Goal: Task Accomplishment & Management: Manage account settings

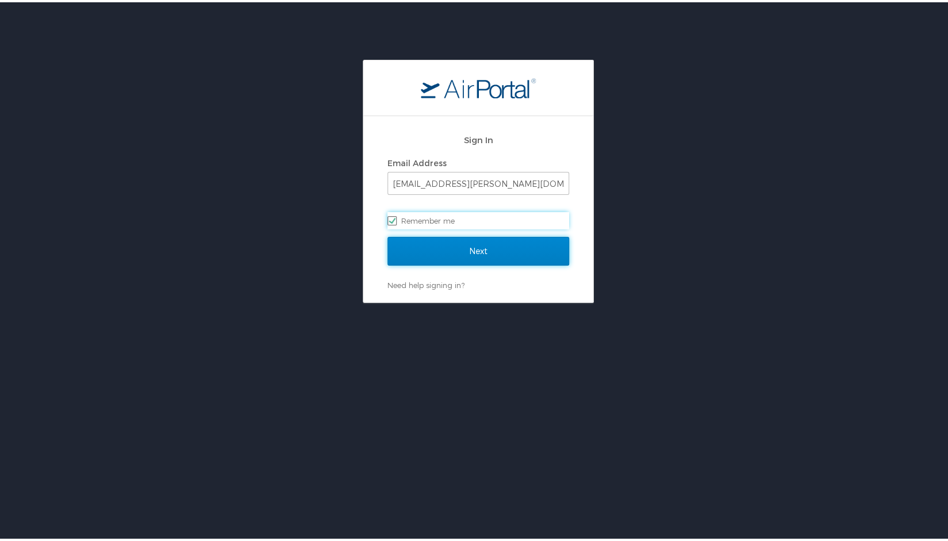
click at [436, 251] on input "Next" at bounding box center [479, 249] width 182 height 29
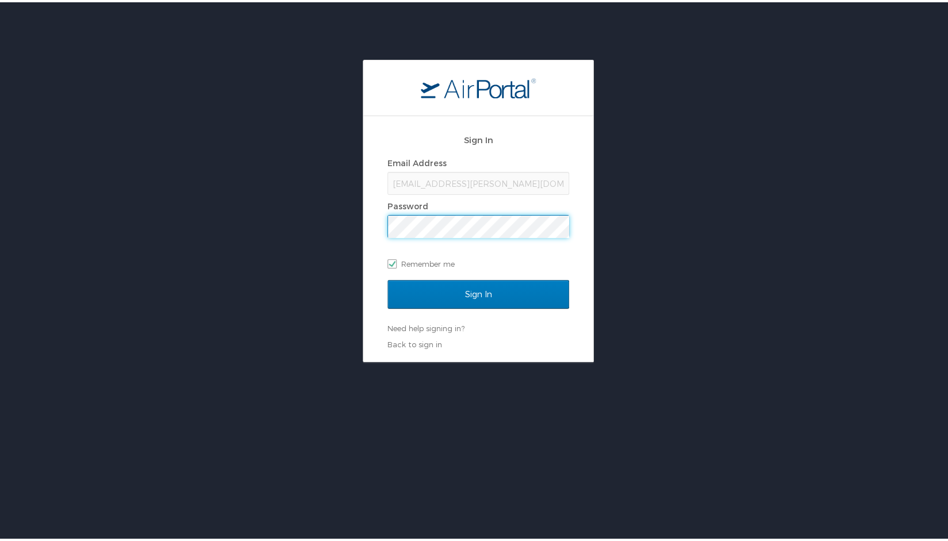
click at [388, 278] on input "Sign In" at bounding box center [479, 292] width 182 height 29
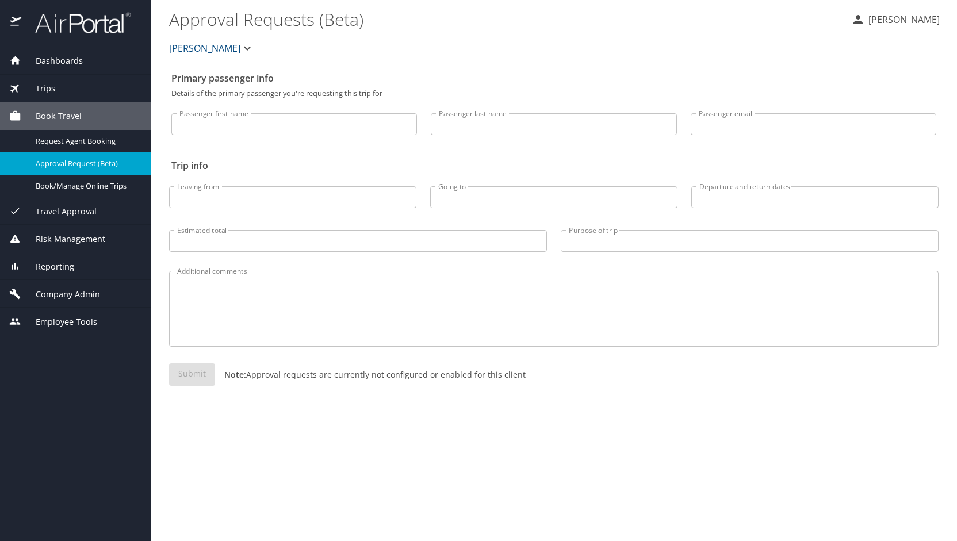
click at [72, 291] on span "Company Admin" at bounding box center [60, 294] width 79 height 13
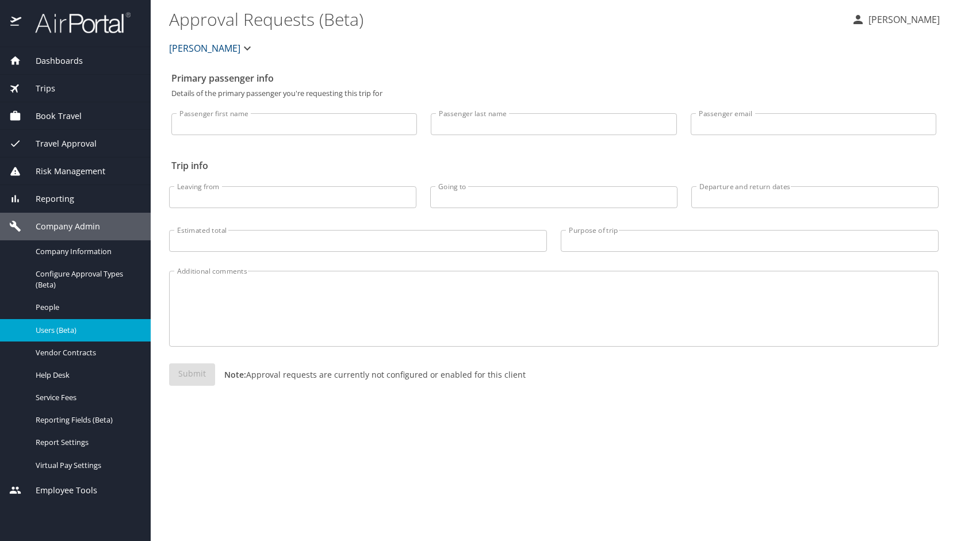
click at [68, 327] on span "Users (Beta)" at bounding box center [86, 330] width 101 height 11
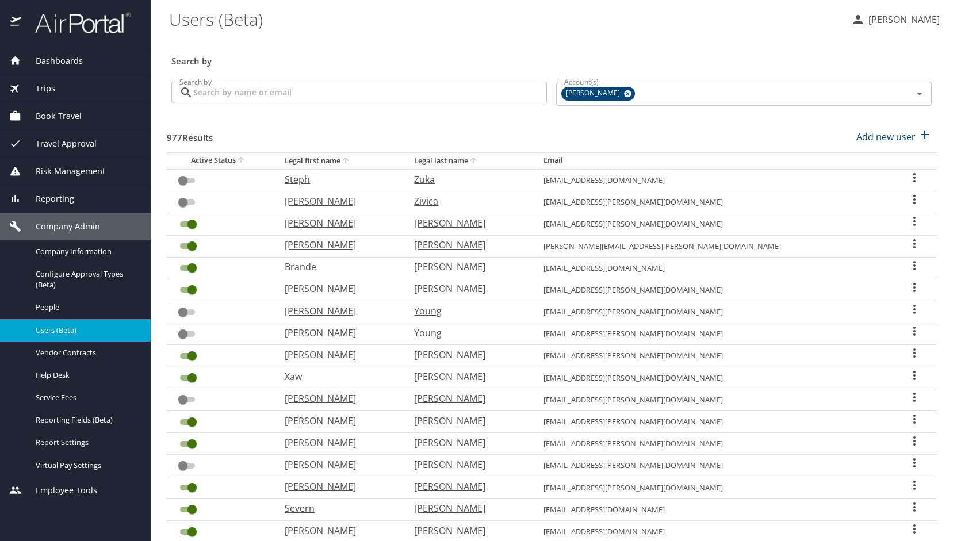
click at [284, 91] on input "Search by" at bounding box center [370, 93] width 354 height 22
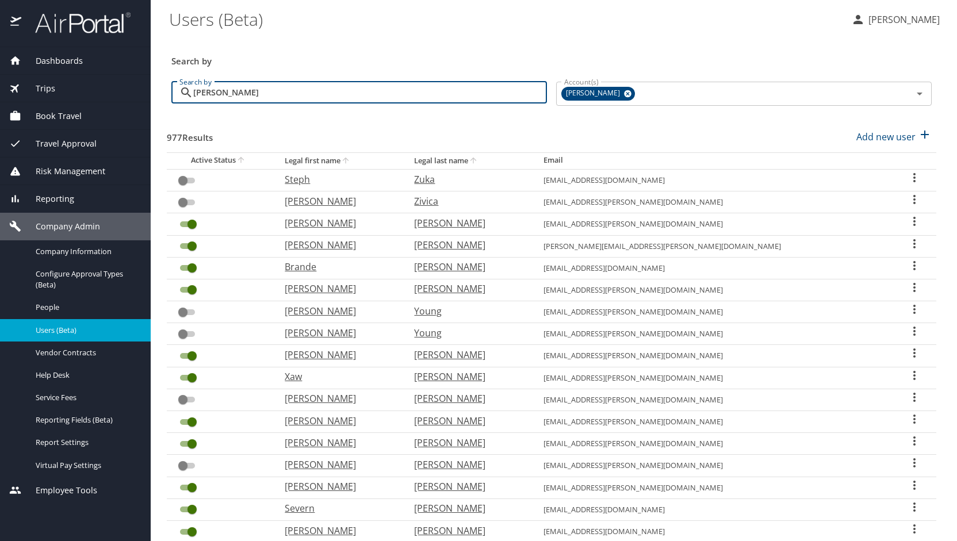
type input "paul"
checkbox input "true"
checkbox input "false"
checkbox input "true"
checkbox input "false"
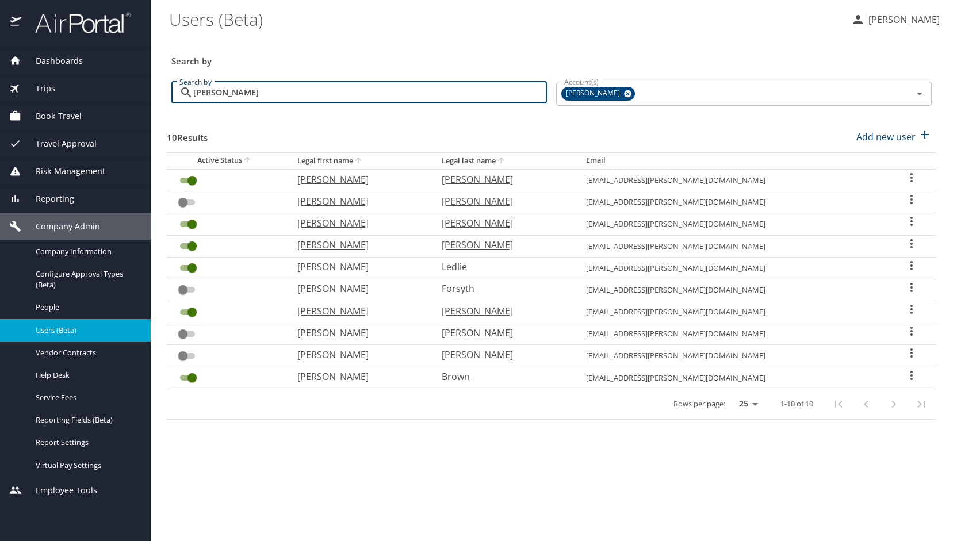
click at [344, 177] on p "Paul" at bounding box center [357, 179] width 121 height 14
select select "US"
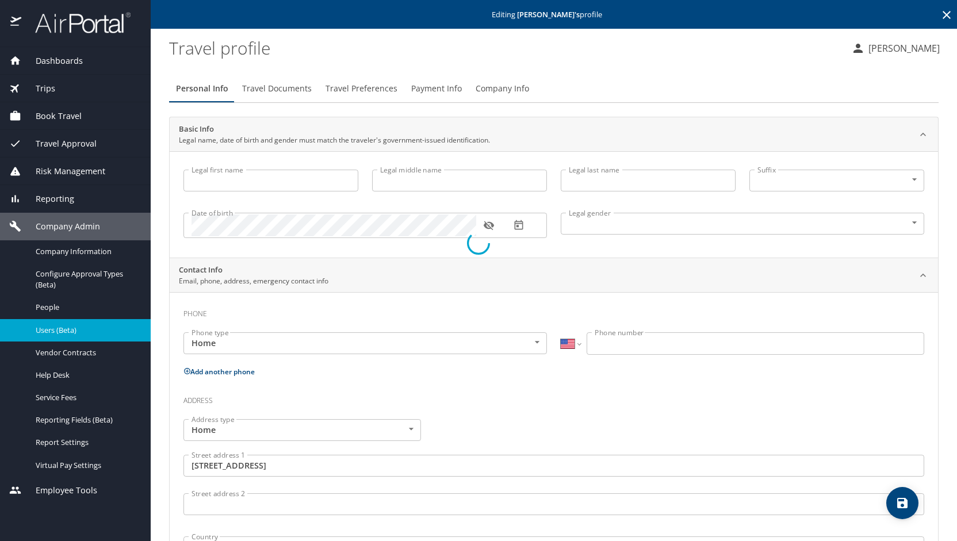
type input "Paul"
type input "Steven"
type input "Van Lewen"
type input "Male"
type input "Courtney"
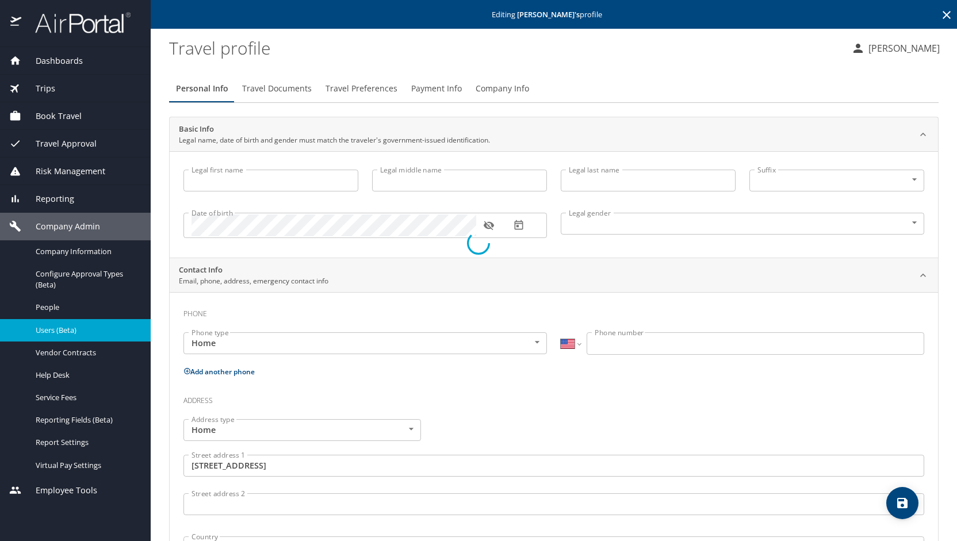
type input "Jentzen"
type input "(781) 264-4441"
type input "Courtney.jentzen@gmail.com"
type input "United States of America"
type input "Michigan"
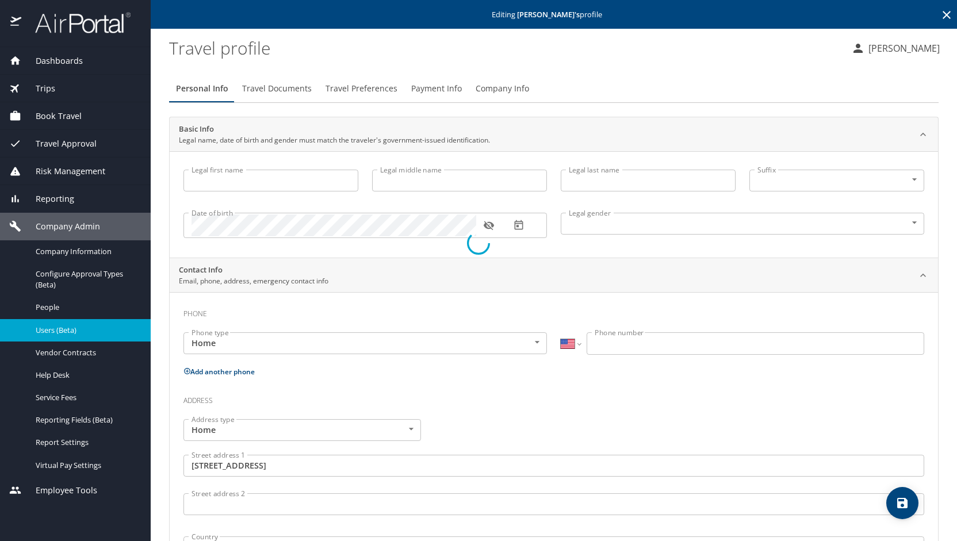
type input "United States of America"
type input "Michigan"
type input "United States of America"
type input "Michigan"
select select "US"
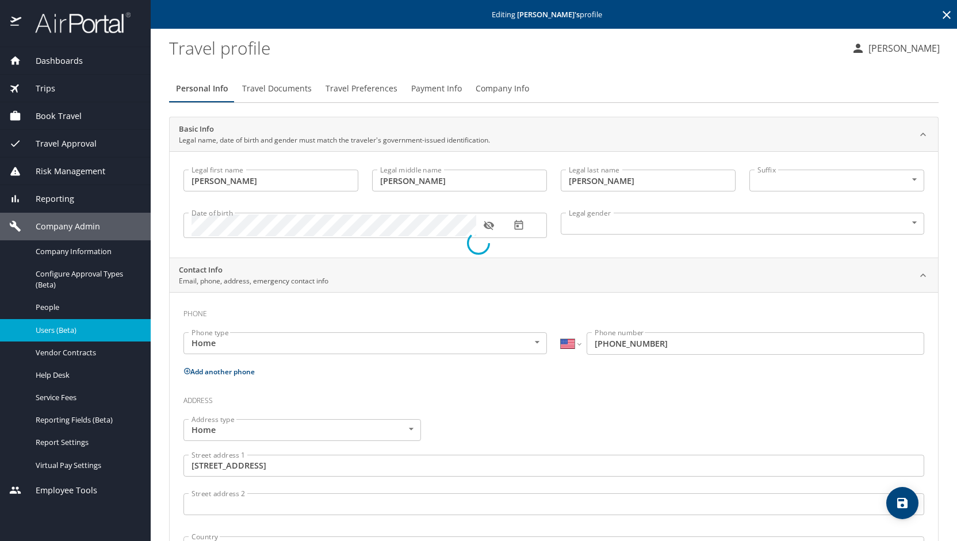
select select "US"
select select "SC"
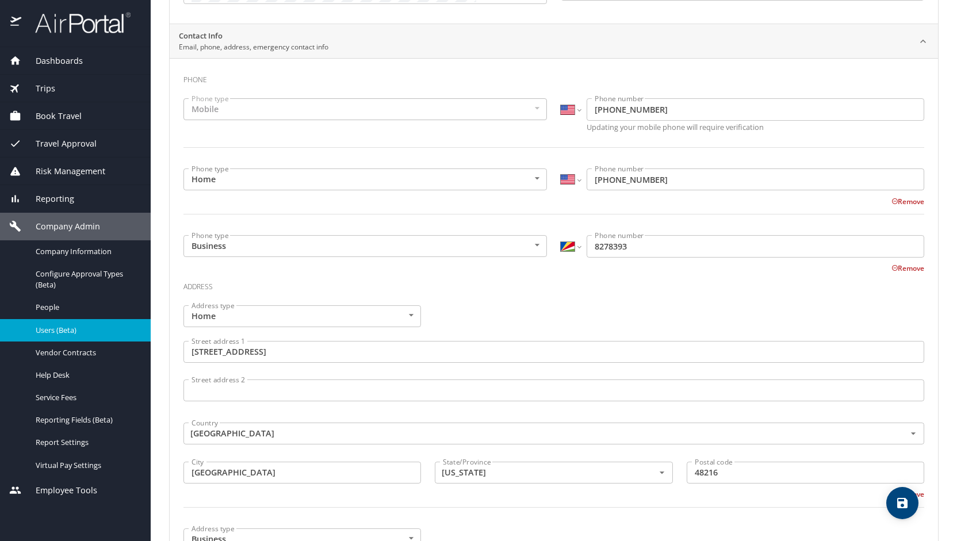
scroll to position [235, 0]
